Goal: Task Accomplishment & Management: Manage account settings

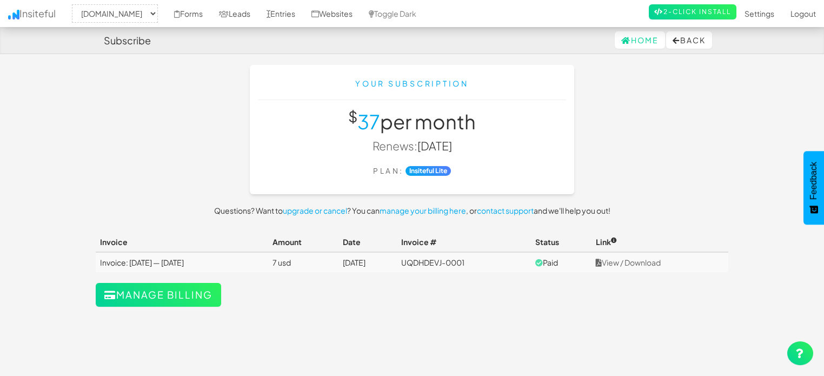
select select "2378"
click at [357, 17] on link "Websites" at bounding box center [331, 13] width 57 height 27
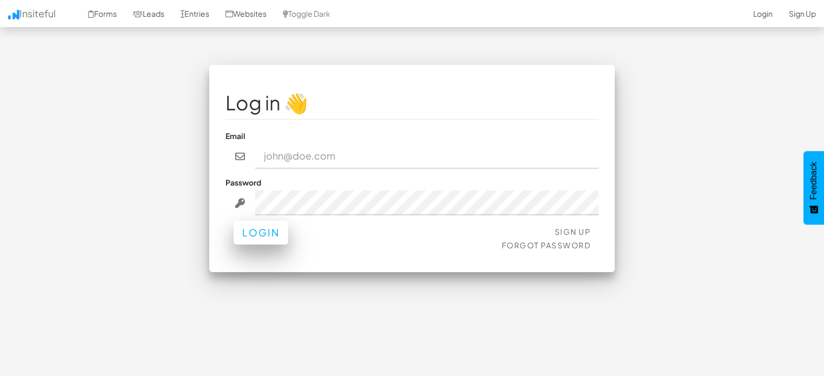
type input "Graham@ComedyTheory.Tv"
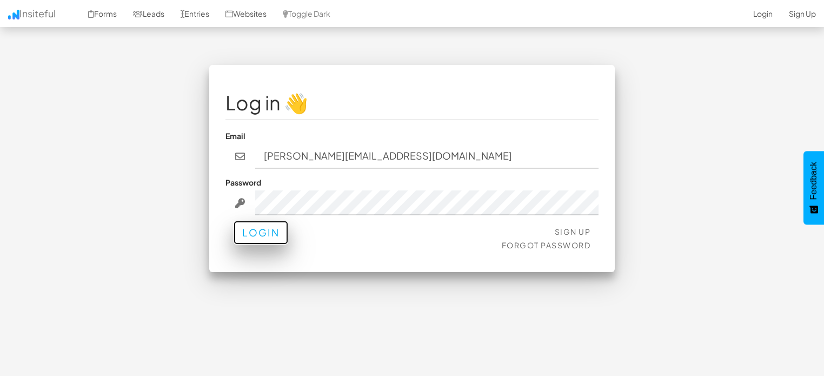
click at [243, 244] on div "Sign Up Forgot Password Login" at bounding box center [411, 239] width 373 height 32
click at [237, 233] on button "Login" at bounding box center [260, 232] width 55 height 24
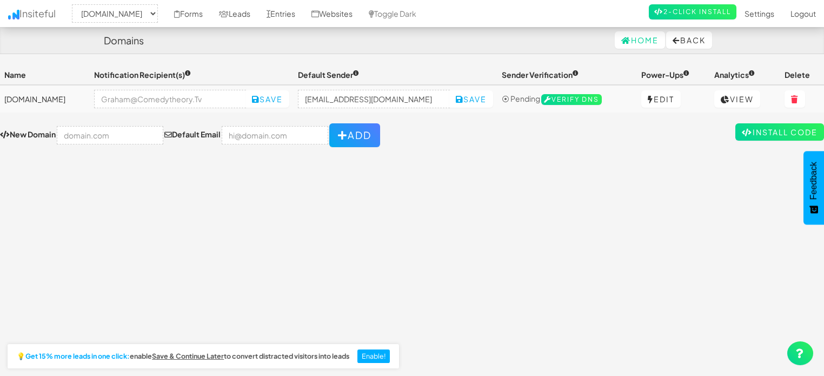
select select "2378"
click at [110, 142] on input "text" at bounding box center [110, 135] width 106 height 18
type input "d"
type input "cal.com"
click at [248, 137] on input "email" at bounding box center [275, 135] width 106 height 18
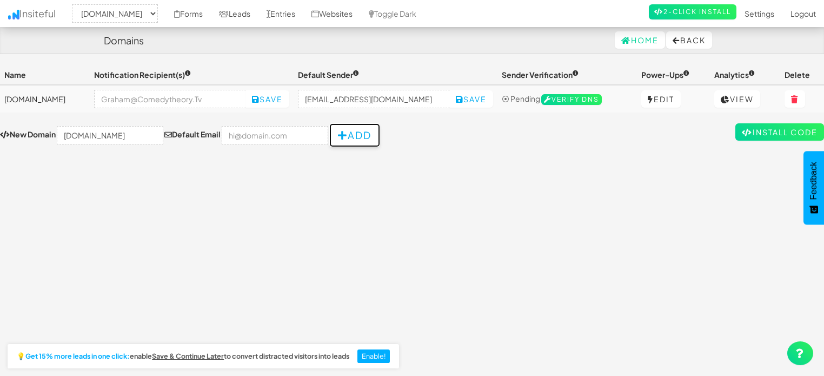
click at [357, 132] on button "Add" at bounding box center [354, 135] width 51 height 24
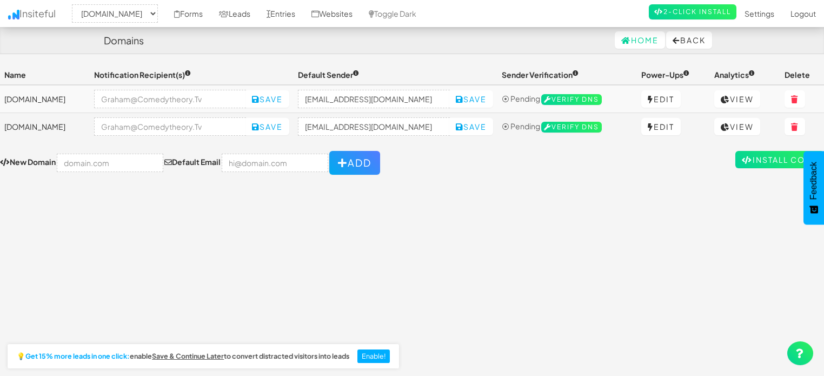
select select "2378"
click at [452, 298] on div "Toggle navigation Insiteful -- None -- cal.com comedytheory.tv Forms Leads Entr…" at bounding box center [412, 224] width 824 height 319
drag, startPoint x: 335, startPoint y: 24, endPoint x: 482, endPoint y: 279, distance: 294.4
click at [482, 279] on div "Toggle navigation Insiteful -- None -- cal.com comedytheory.tv Forms Leads Entr…" at bounding box center [412, 224] width 824 height 319
click at [750, 160] on link "Install Code" at bounding box center [779, 159] width 89 height 17
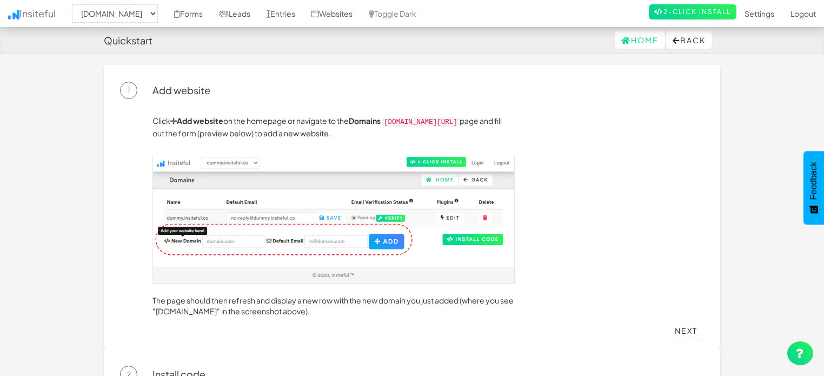
select select "2378"
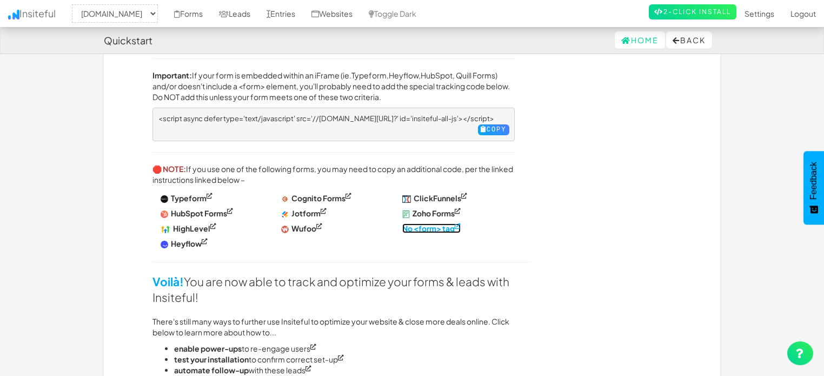
scroll to position [521, 0]
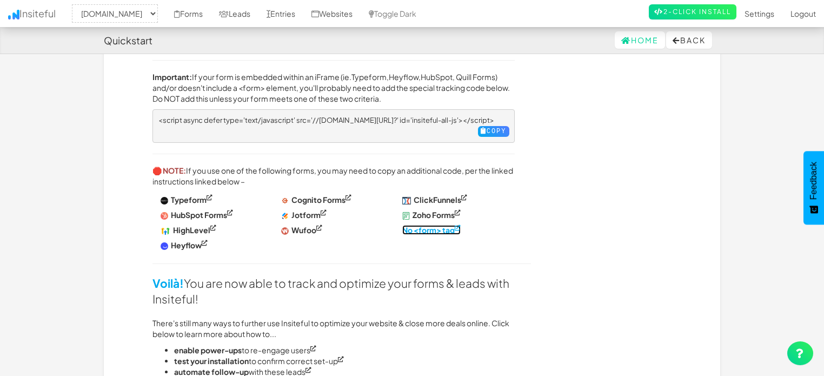
click at [410, 225] on strong "No <form> tag" at bounding box center [428, 230] width 52 height 10
click at [422, 225] on strong "No <form> tag" at bounding box center [428, 230] width 52 height 10
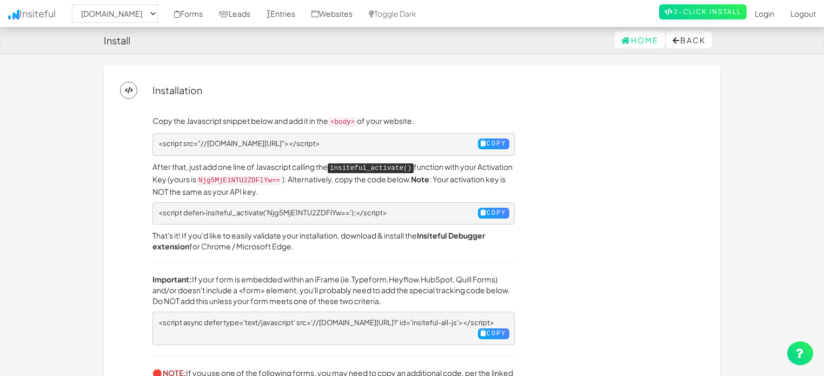
select select "2378"
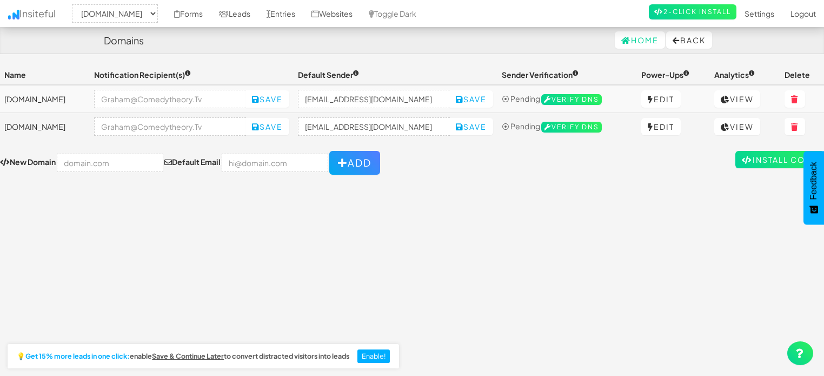
select select "2378"
click at [797, 121] on button at bounding box center [794, 126] width 21 height 17
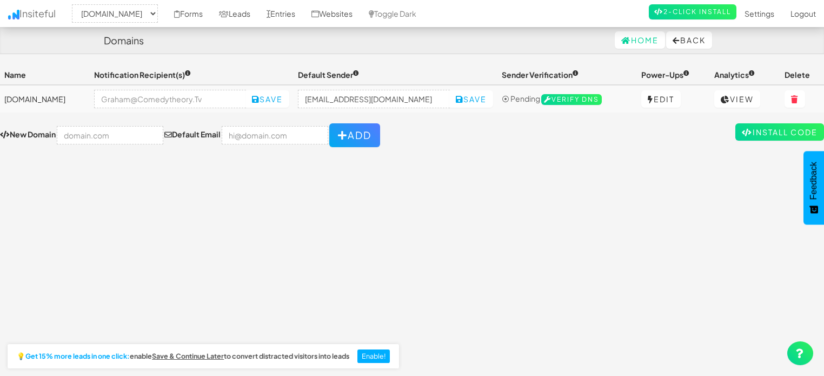
select select "2378"
click at [198, 12] on link "Forms" at bounding box center [188, 13] width 45 height 27
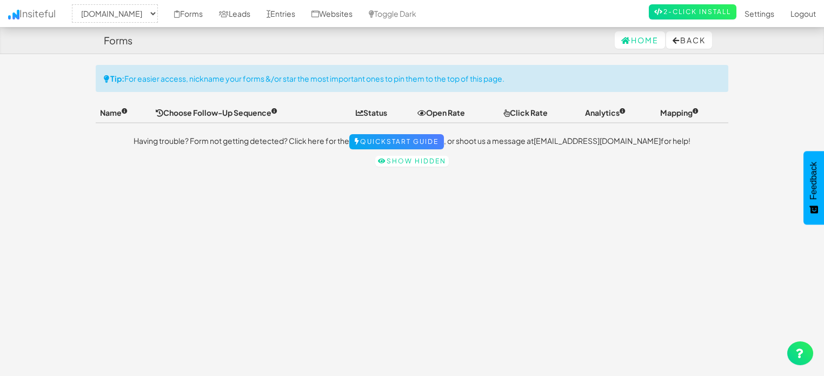
select select "2378"
click at [402, 156] on link "Show hidden" at bounding box center [411, 161] width 73 height 11
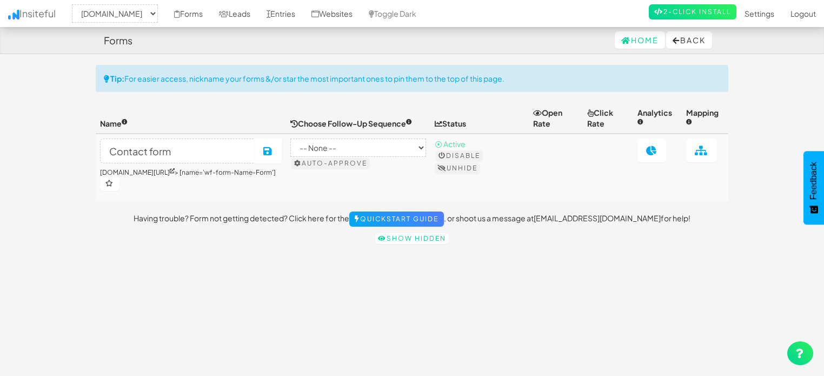
select select "2378"
click at [283, 11] on link "Entries" at bounding box center [280, 13] width 45 height 27
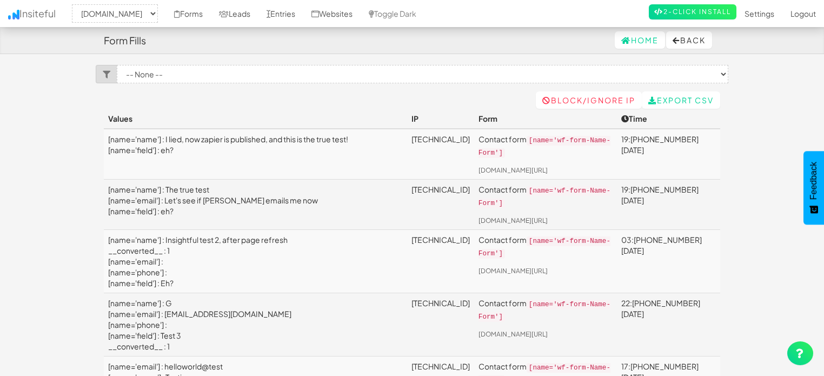
select select "2378"
click at [244, 12] on link "Leads" at bounding box center [235, 13] width 48 height 27
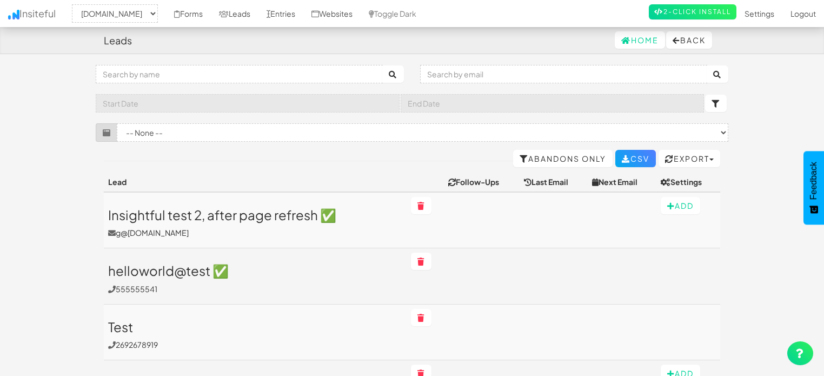
select select "2378"
click at [205, 10] on link "Forms" at bounding box center [188, 13] width 45 height 27
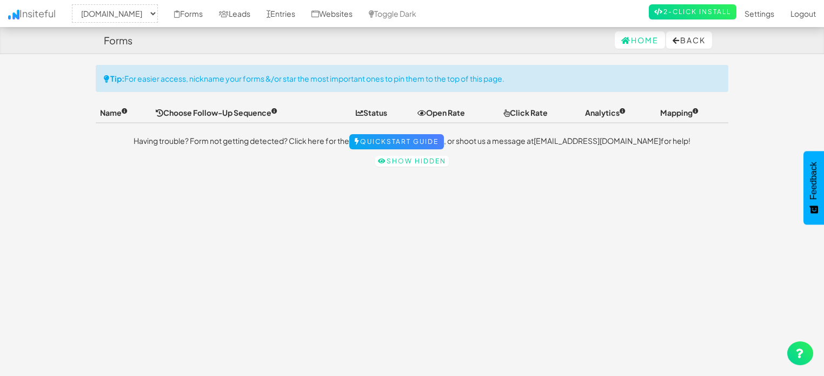
select select "2378"
click at [398, 157] on link "Show hidden" at bounding box center [411, 161] width 73 height 11
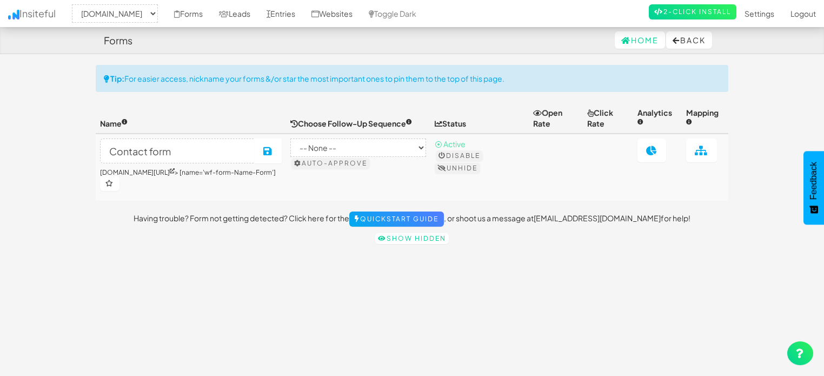
select select "2378"
click at [661, 8] on link "2-Click Install" at bounding box center [692, 11] width 88 height 15
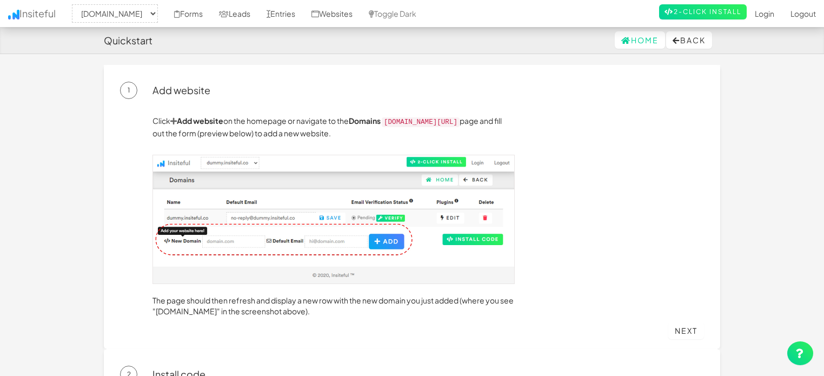
select select "2378"
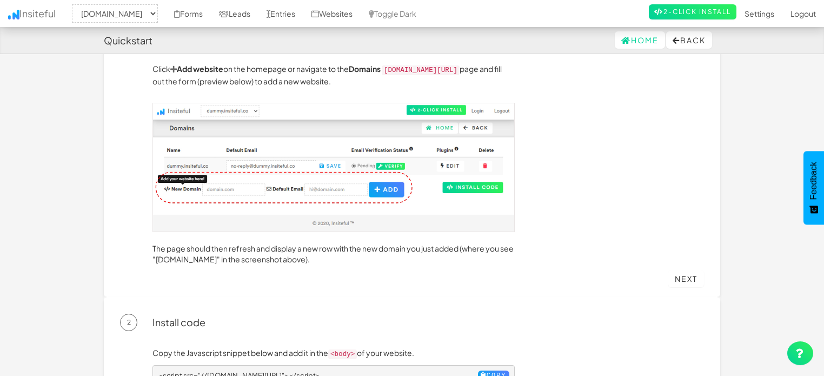
scroll to position [49, 0]
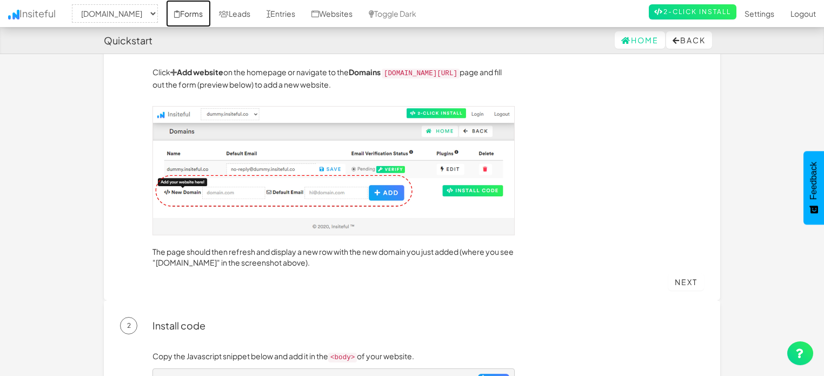
click at [202, 12] on link "Forms" at bounding box center [188, 13] width 45 height 27
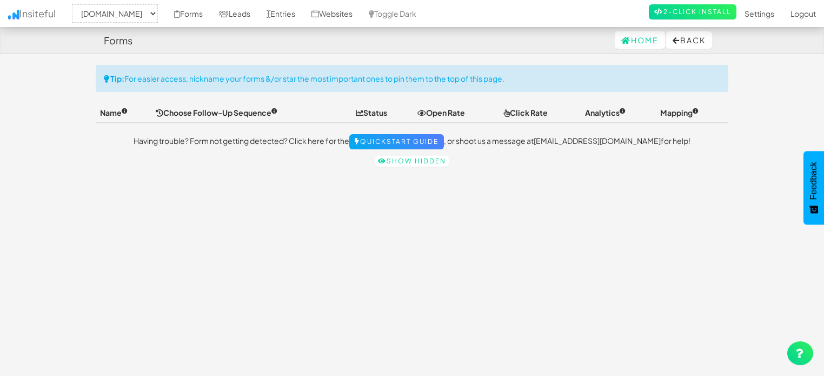
select select "2378"
click at [393, 164] on link "Show hidden" at bounding box center [411, 161] width 73 height 11
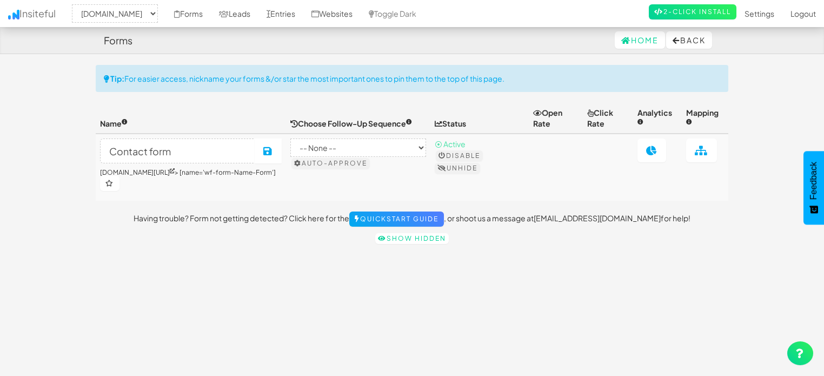
select select "2378"
click at [197, 5] on link "Forms" at bounding box center [188, 13] width 45 height 27
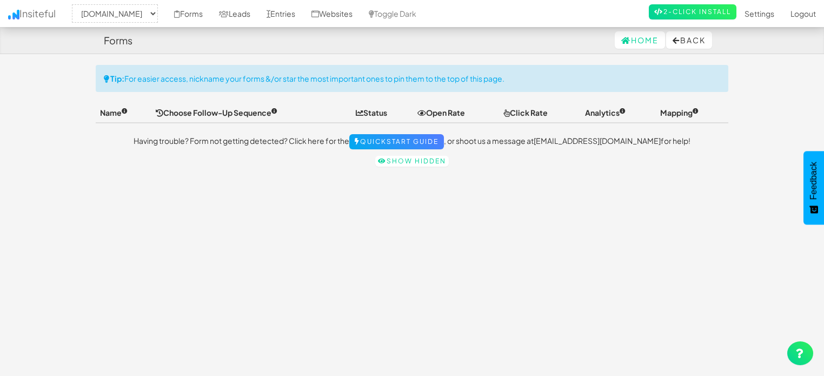
select select "2378"
click at [388, 159] on link "Show hidden" at bounding box center [411, 161] width 73 height 11
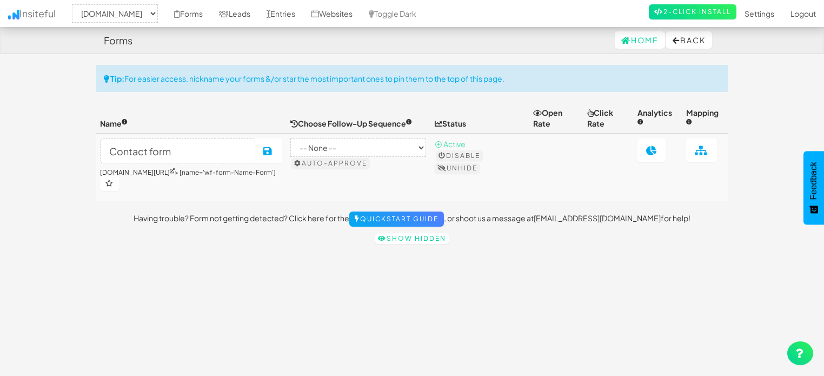
select select "2378"
click at [342, 8] on link "Websites" at bounding box center [331, 13] width 57 height 27
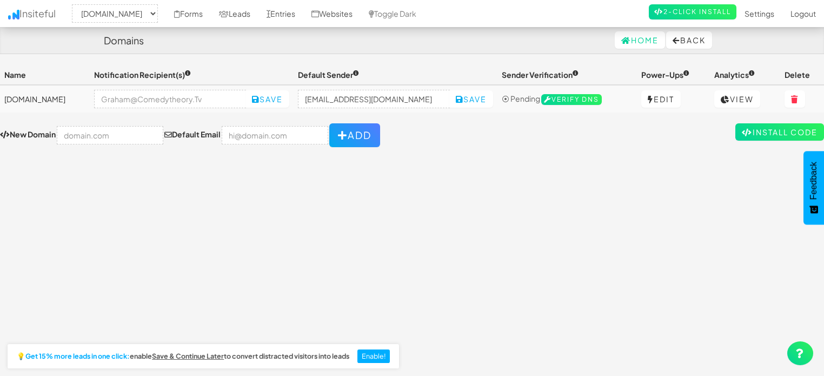
select select "2378"
click at [112, 135] on input "text" at bounding box center [110, 135] width 106 height 18
type input "c"
click at [123, 134] on input "text" at bounding box center [110, 135] width 106 height 18
paste input "[URL][DOMAIN_NAME]"
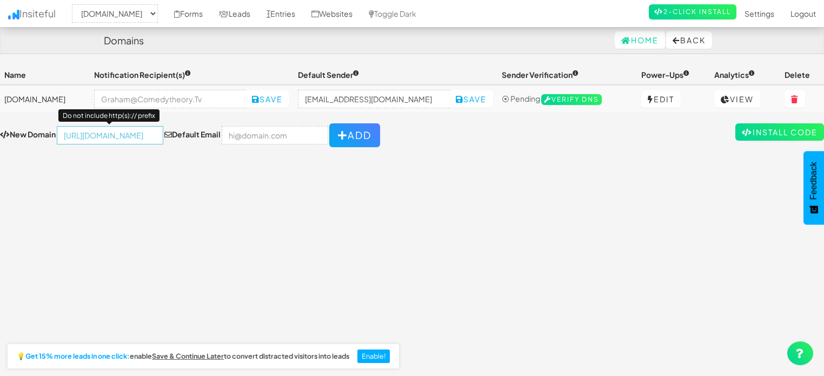
drag, startPoint x: 95, startPoint y: 133, endPoint x: 37, endPoint y: 138, distance: 58.0
click at [37, 138] on div "New Domain [URL][DOMAIN_NAME] Do not include http(s):// prefix Default Email Add" at bounding box center [190, 135] width 380 height 24
type input "[DOMAIN_NAME]"
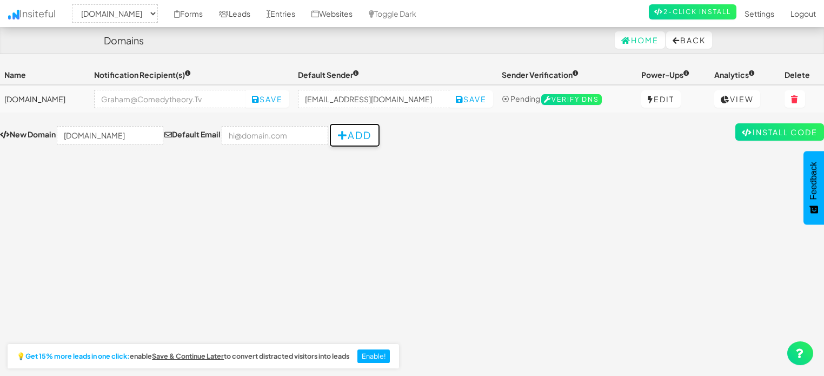
click at [345, 137] on button "Add" at bounding box center [354, 135] width 51 height 24
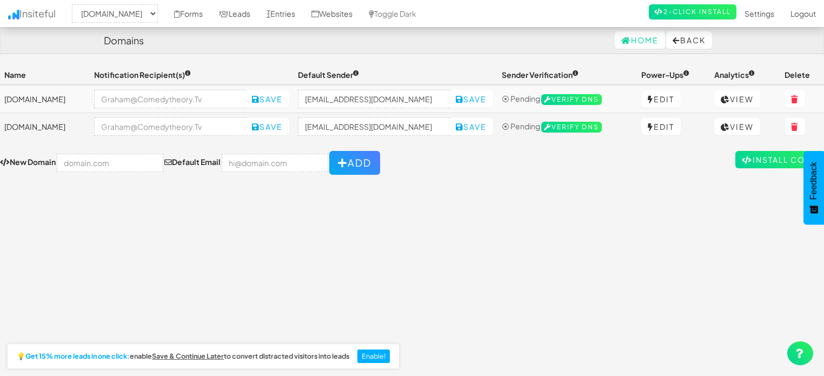
select select "2378"
click at [64, 164] on input "text" at bounding box center [110, 162] width 106 height 18
paste input "[URL][DOMAIN_NAME]"
drag, startPoint x: 108, startPoint y: 163, endPoint x: 34, endPoint y: 157, distance: 74.3
click at [34, 157] on div "New Domain [URL][DOMAIN_NAME] Do not include http(s):// prefix Default Email Add" at bounding box center [190, 163] width 380 height 24
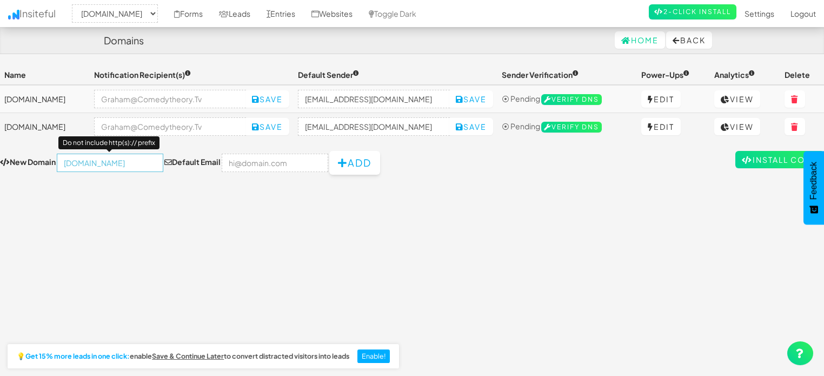
type input "[DOMAIN_NAME]"
click at [352, 167] on button "Add" at bounding box center [354, 163] width 51 height 24
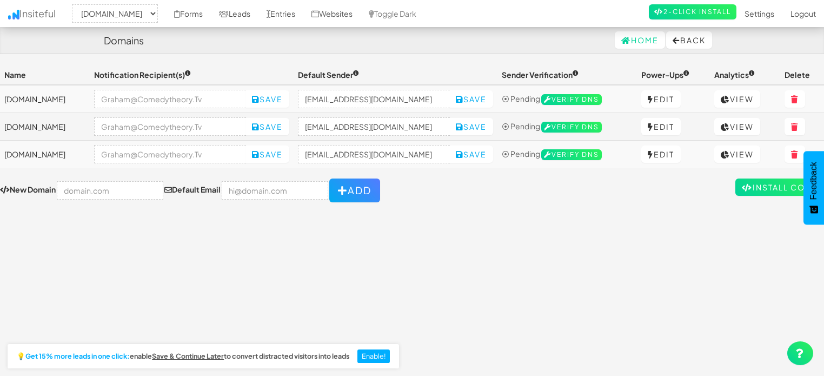
select select "2378"
click at [774, 183] on link "Install Code" at bounding box center [779, 186] width 89 height 17
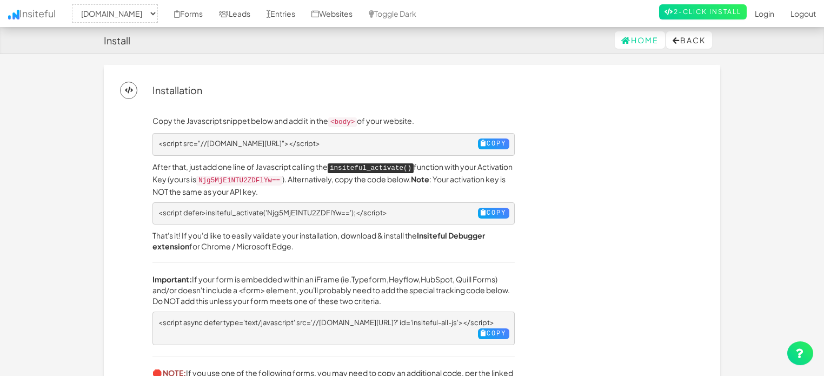
select select "2378"
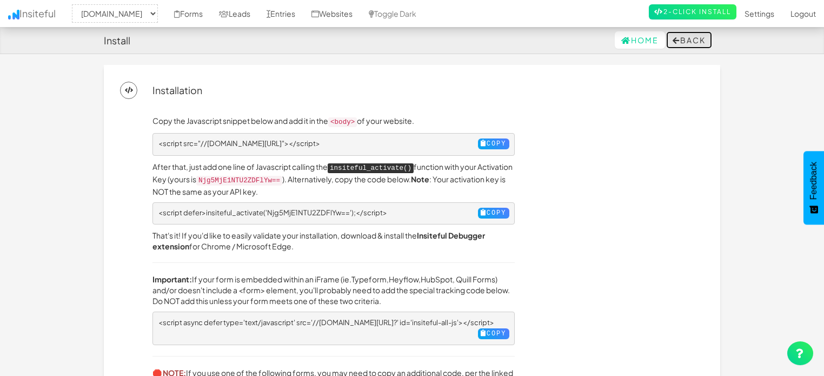
click at [683, 37] on button "Back" at bounding box center [689, 39] width 46 height 17
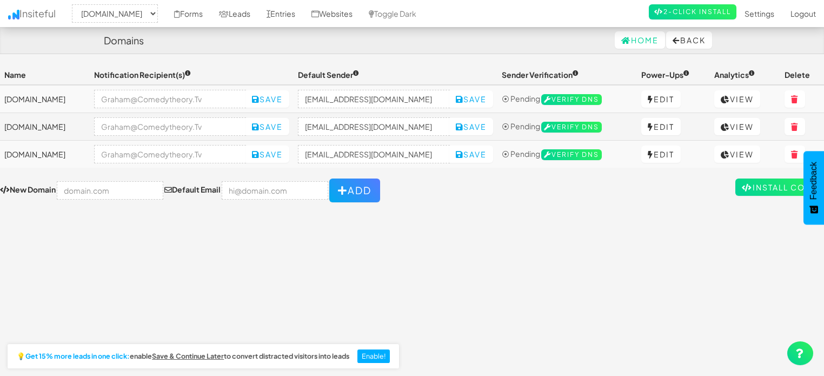
select select "2378"
click at [196, 7] on link "Forms" at bounding box center [188, 13] width 45 height 27
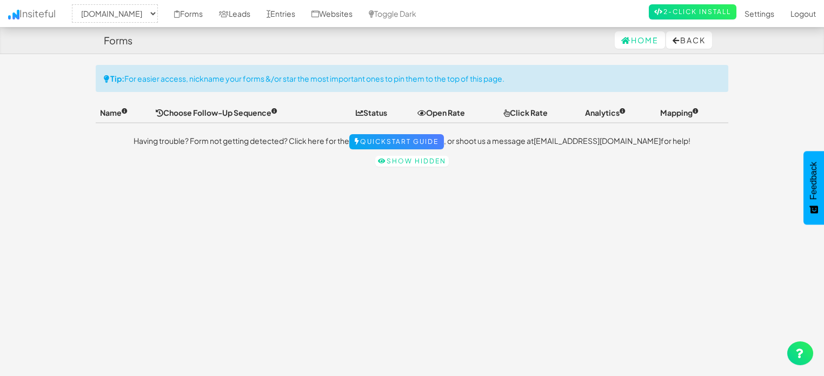
select select "2378"
click at [396, 159] on link "Show hidden" at bounding box center [411, 161] width 73 height 11
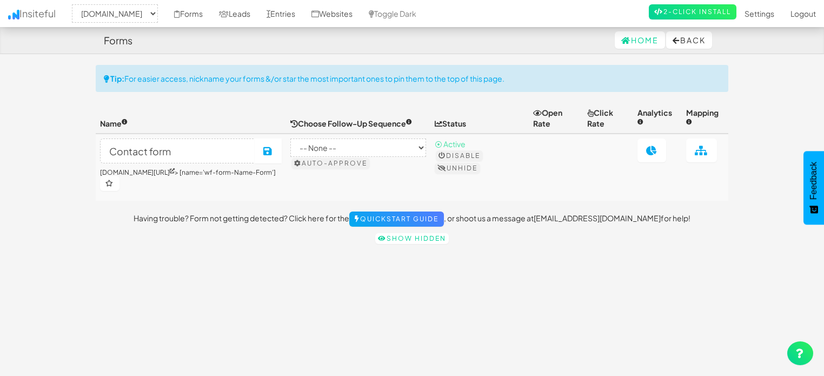
select select "2378"
click at [297, 10] on link "Entries" at bounding box center [280, 13] width 45 height 27
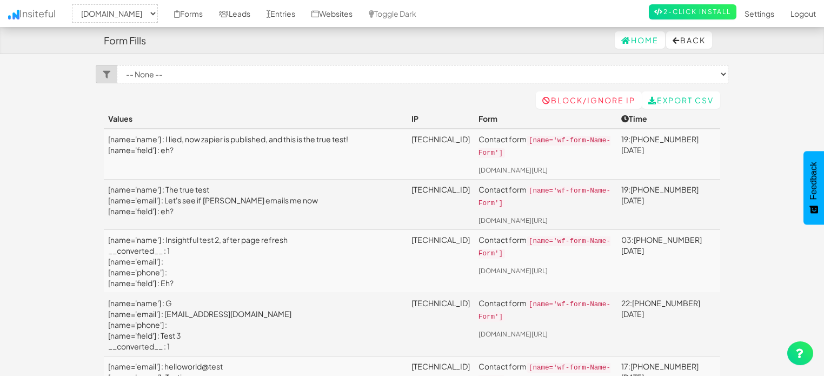
select select "2378"
click at [240, 7] on link "Leads" at bounding box center [235, 13] width 48 height 27
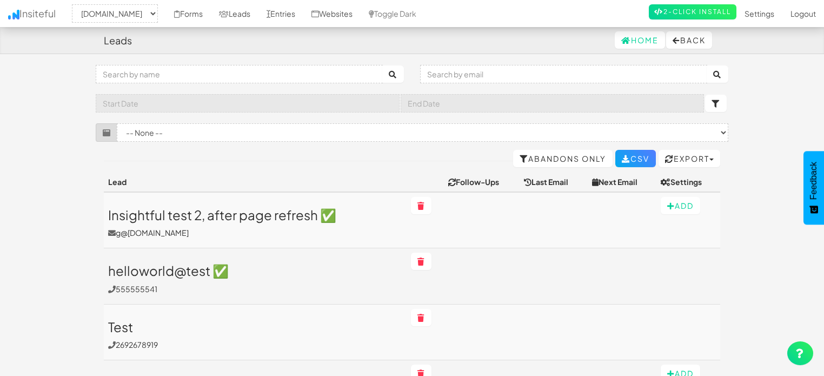
select select "2378"
click at [188, 11] on link "Forms" at bounding box center [188, 13] width 45 height 27
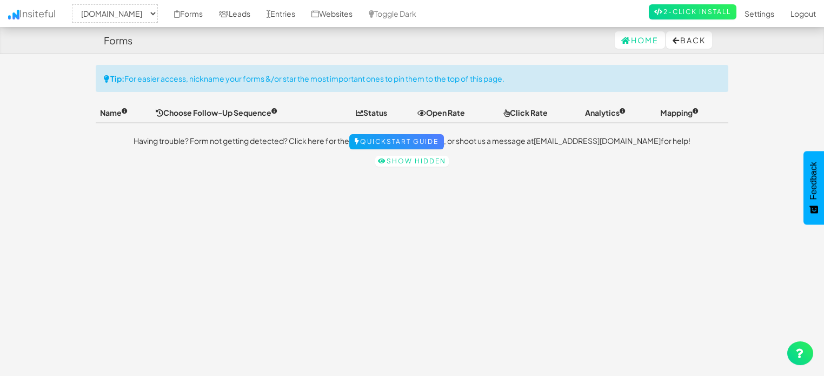
select select "2378"
click at [206, 10] on link "Forms" at bounding box center [188, 13] width 45 height 27
select select "2378"
click at [335, 10] on link "Websites" at bounding box center [331, 13] width 57 height 27
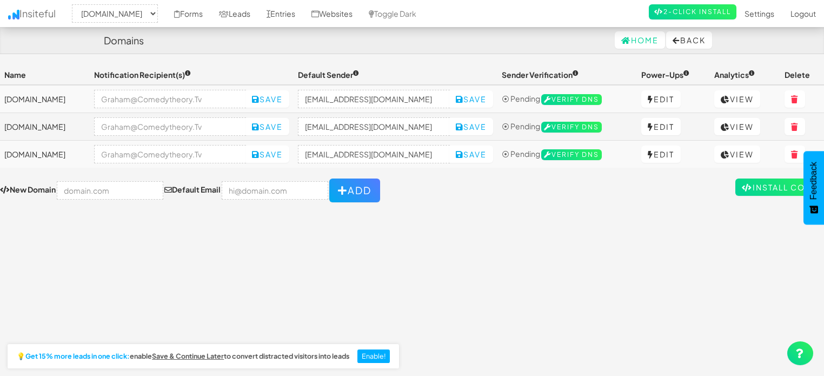
select select "2378"
click at [140, 188] on input "text" at bounding box center [110, 190] width 106 height 18
paste input "cal.com/comedytheory"
click at [82, 193] on input "cal.com/comedytheory" at bounding box center [110, 190] width 106 height 18
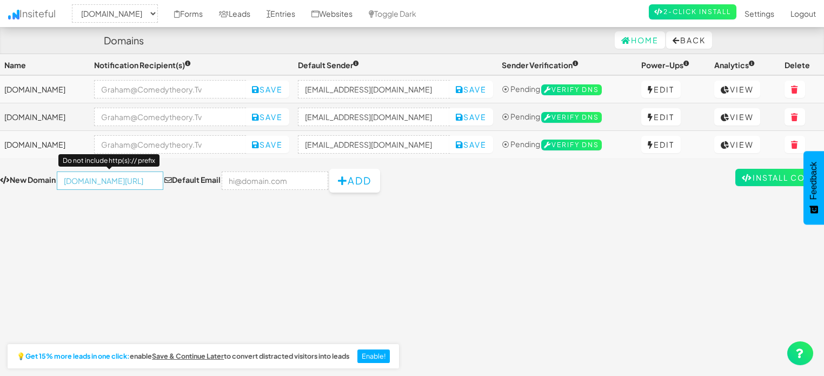
type input "cal.com/comedytheory"
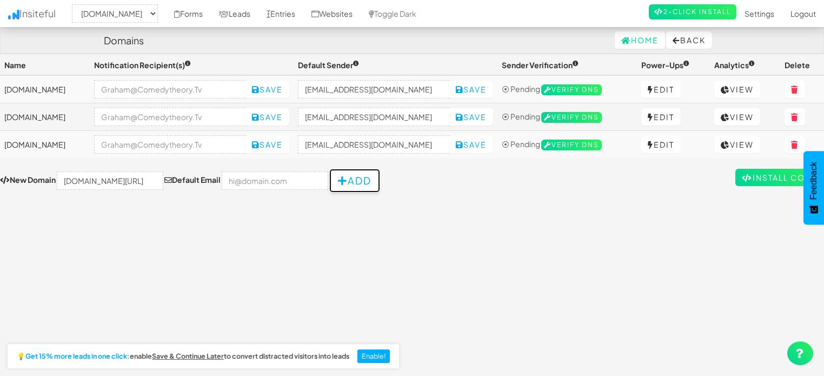
click at [355, 177] on button "Add" at bounding box center [354, 181] width 51 height 24
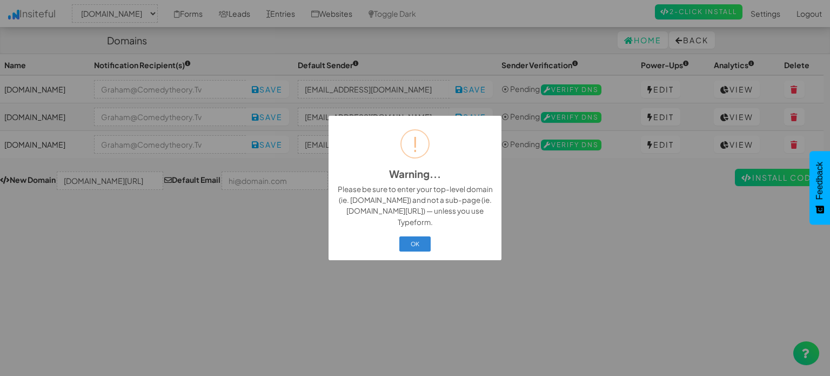
click at [210, 197] on div "! Warning... × Please be sure to enter your top-level domain (ie. example.com) …" at bounding box center [415, 188] width 830 height 376
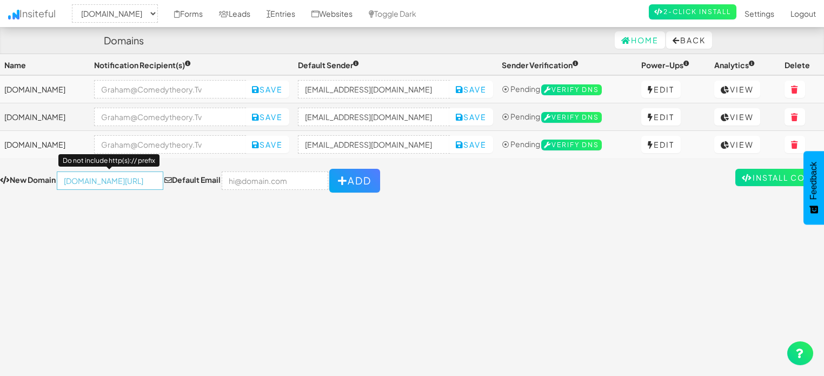
scroll to position [0, 0]
drag, startPoint x: 93, startPoint y: 180, endPoint x: 215, endPoint y: 196, distance: 122.7
click at [215, 196] on div "Toggle navigation Insiteful -- None -- cal.com app.cal.com comedytheory.tv Form…" at bounding box center [412, 214] width 824 height 319
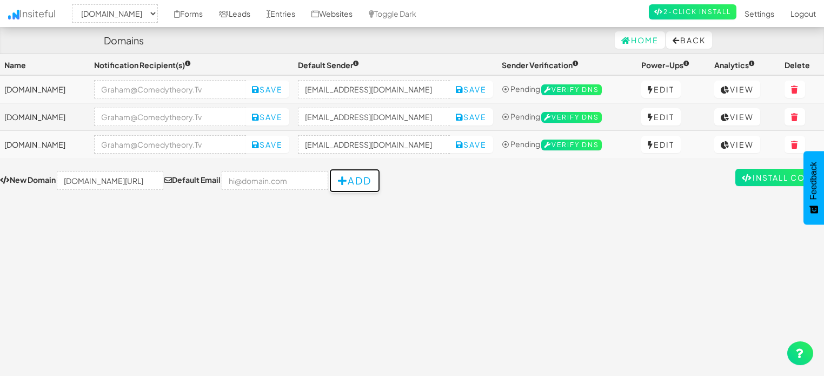
click at [339, 177] on button "Add" at bounding box center [354, 181] width 51 height 24
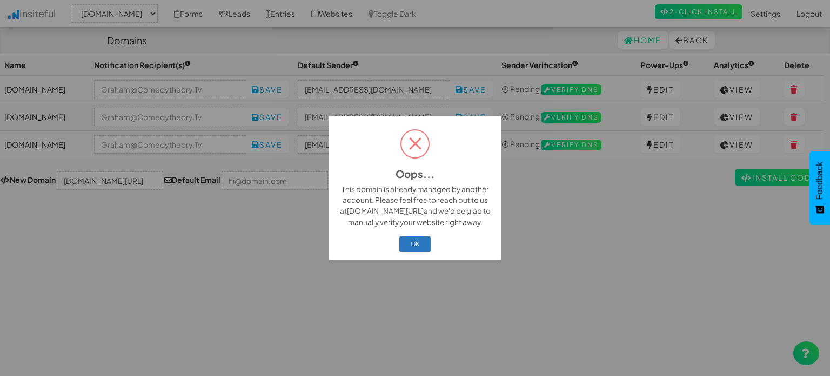
click at [410, 239] on button "OK" at bounding box center [415, 243] width 32 height 15
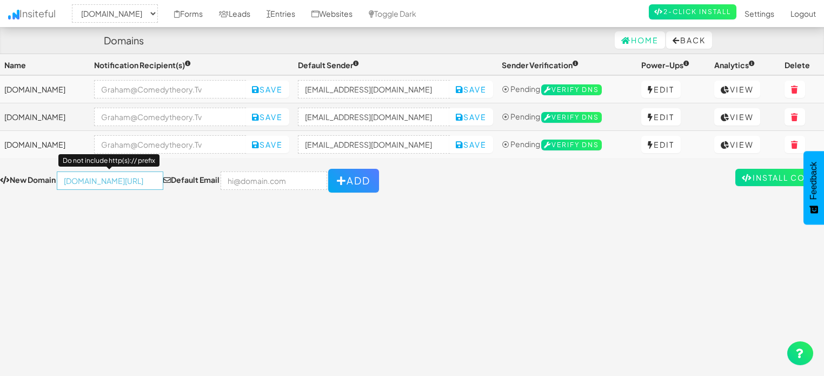
click at [103, 175] on input "[DOMAIN_NAME][URL]" at bounding box center [110, 180] width 106 height 18
click at [237, 271] on div "Toggle navigation Insiteful -- None -- cal.com app.cal.com comedytheory.tv Form…" at bounding box center [412, 214] width 824 height 319
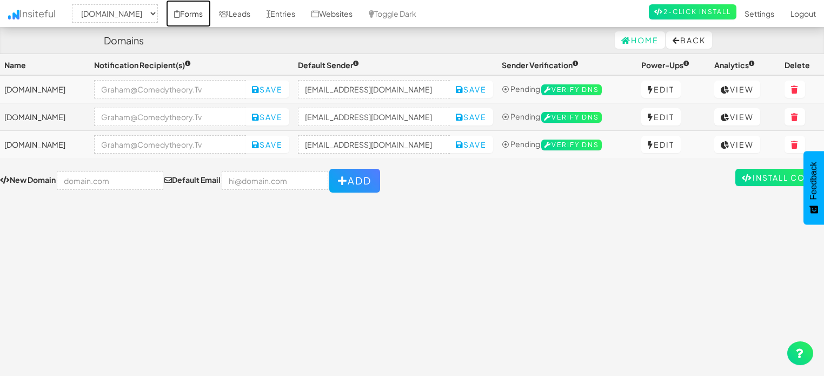
click at [197, 11] on link "Forms" at bounding box center [188, 13] width 45 height 27
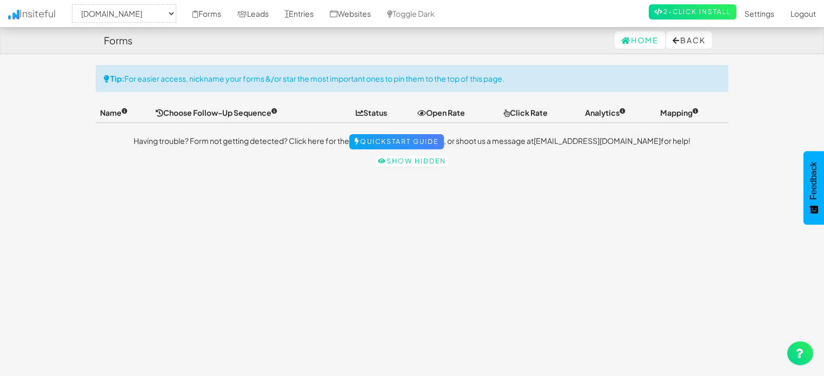
select select "2378"
click at [389, 166] on div "Toggle navigation Insiteful -- None -- [DOMAIN_NAME][URL] [DOMAIN_NAME] [DOMAIN…" at bounding box center [412, 118] width 632 height 107
click at [387, 161] on link "Show hidden" at bounding box center [411, 161] width 73 height 11
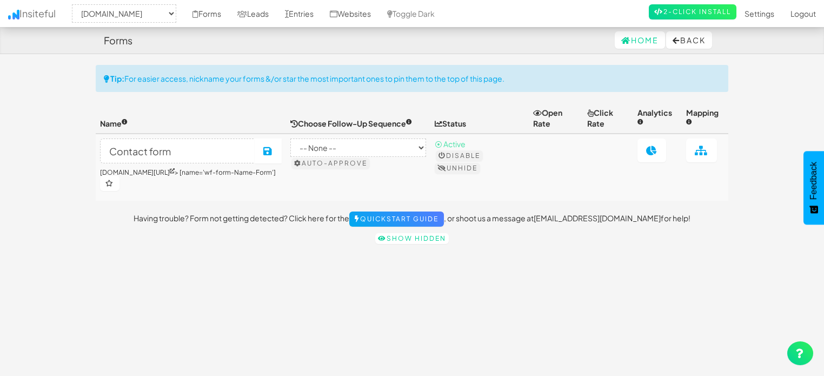
select select "2378"
